Goal: Navigation & Orientation: Find specific page/section

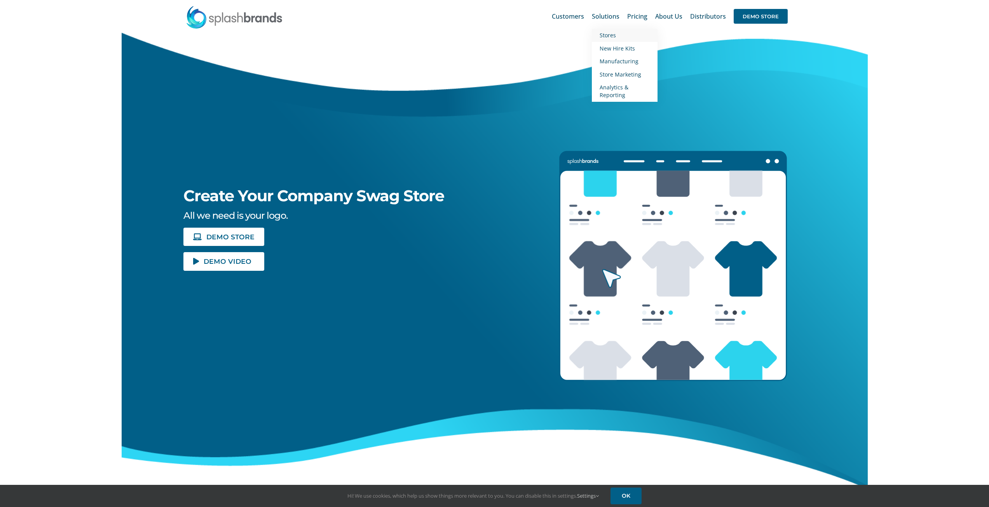
click at [607, 32] on span "Stores" at bounding box center [608, 34] width 16 height 7
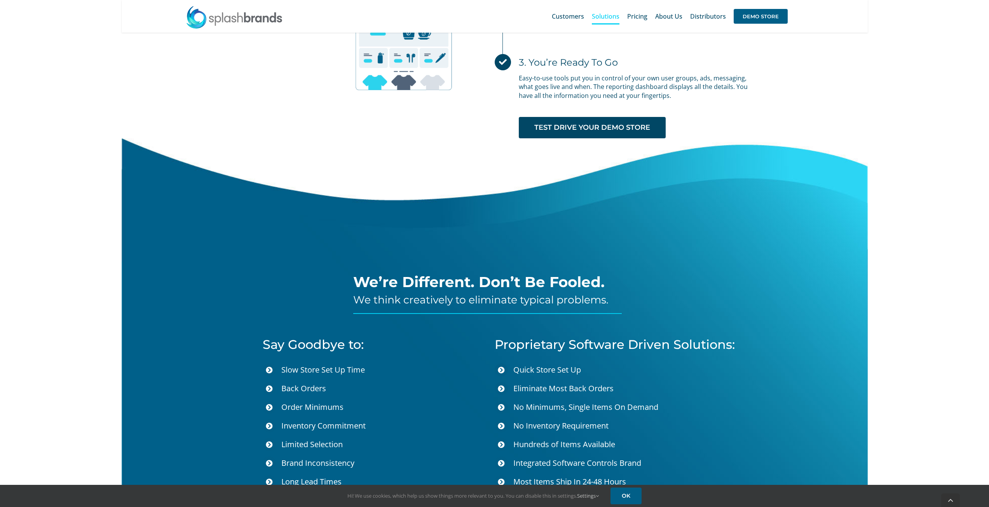
scroll to position [2526, 0]
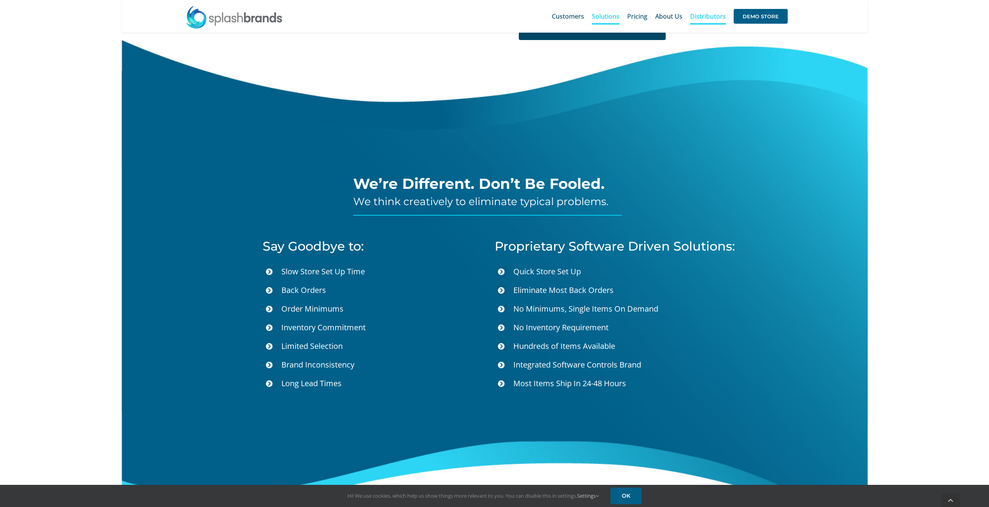
click at [711, 13] on span "Distributors" at bounding box center [708, 16] width 36 height 6
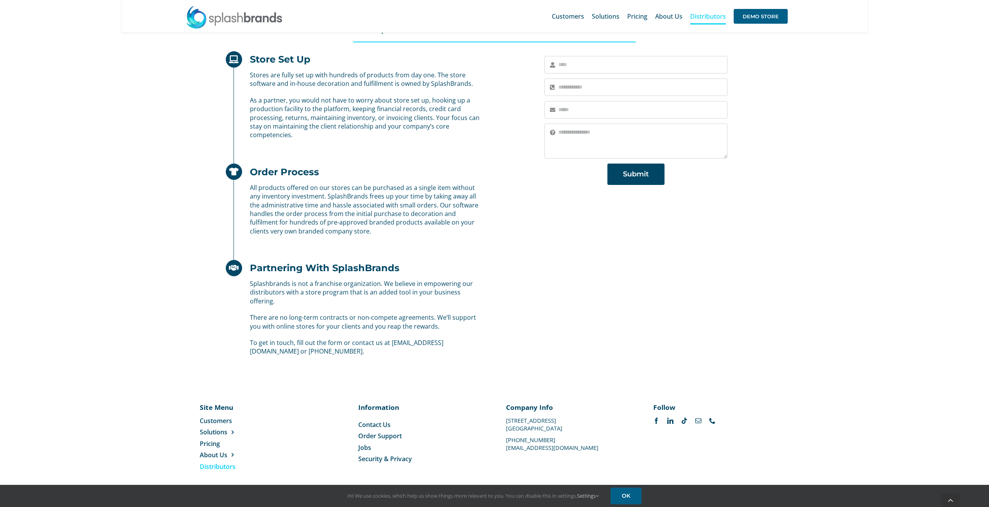
scroll to position [328, 0]
